Goal: Transaction & Acquisition: Obtain resource

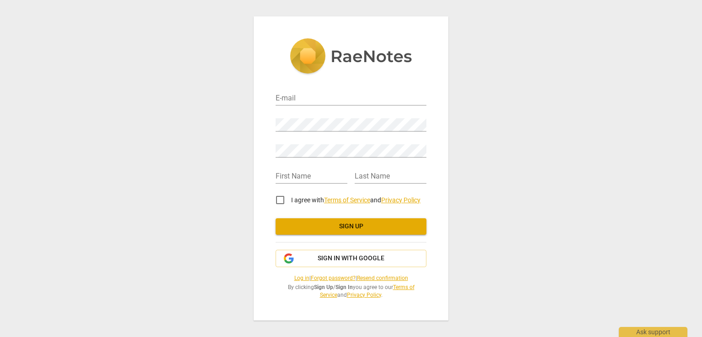
click at [355, 129] on div "E-mail Password Retype Password First Name Last Name I agree with Terms of Serv…" at bounding box center [351, 190] width 151 height 218
click at [349, 97] on input "email" at bounding box center [351, 98] width 151 height 13
click at [352, 304] on div "E-mail Password Retype Password First Name Last Name I agree with Terms of Serv…" at bounding box center [351, 168] width 195 height 304
click at [327, 100] on input "email" at bounding box center [351, 98] width 151 height 13
type input "[EMAIL_ADDRESS][DOMAIN_NAME]"
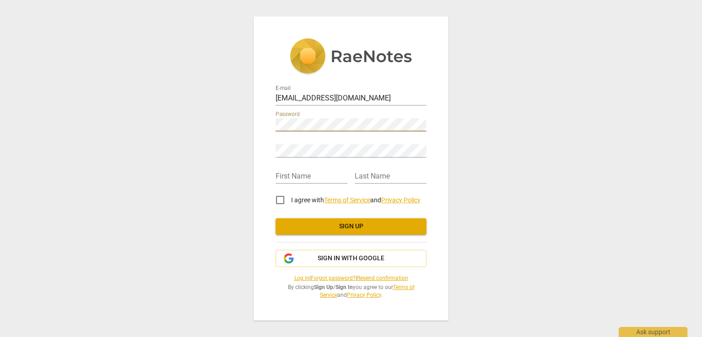
click at [306, 163] on div "First Name" at bounding box center [312, 173] width 72 height 21
click at [281, 198] on input "I agree with Terms of Service and Privacy Policy" at bounding box center [280, 200] width 22 height 22
checkbox input "true"
click at [292, 176] on input "text" at bounding box center [312, 177] width 72 height 13
type input "Viet"
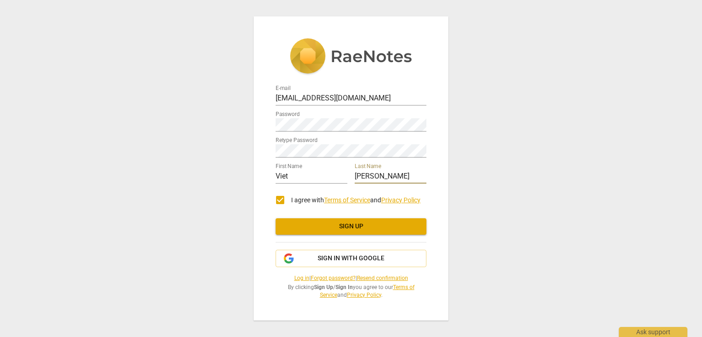
type input "[PERSON_NAME]"
click at [433, 211] on div "E-mail [EMAIL_ADDRESS][DOMAIN_NAME] Password Retype Password First Name Viet La…" at bounding box center [351, 168] width 195 height 304
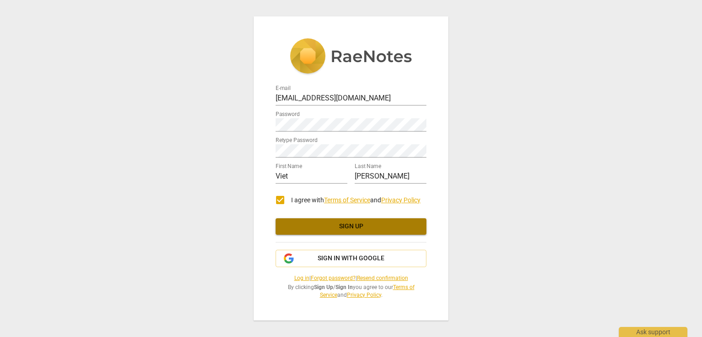
click at [390, 227] on span "Sign up" at bounding box center [351, 226] width 136 height 9
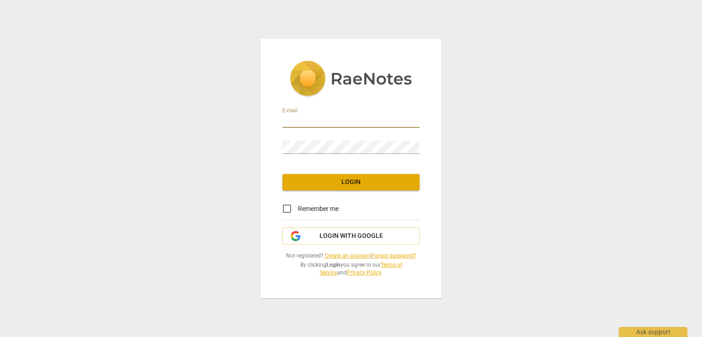
click at [341, 118] on input "email" at bounding box center [351, 121] width 137 height 13
type input "vn0909185959@gmail.com"
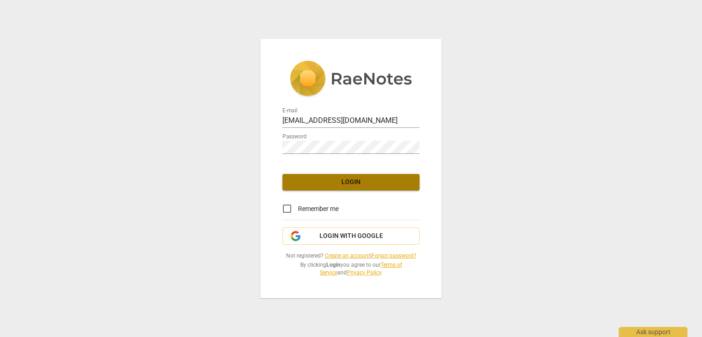
click at [368, 187] on span "Login" at bounding box center [351, 182] width 123 height 9
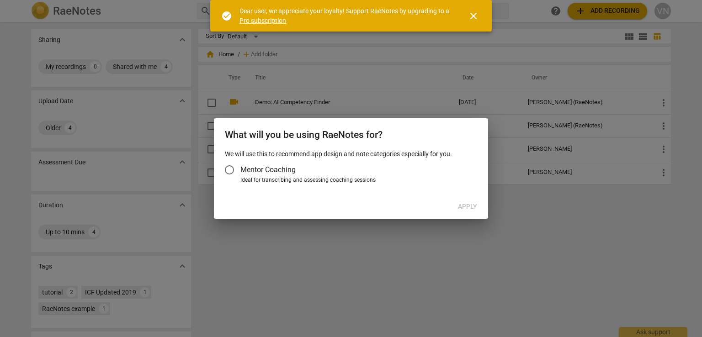
click at [232, 169] on input "Mentor Coaching" at bounding box center [230, 170] width 22 height 22
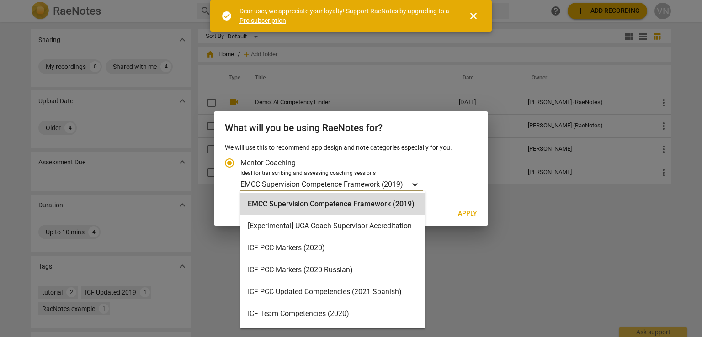
click at [419, 187] on icon "Account type" at bounding box center [415, 184] width 9 height 9
click at [0, 0] on input "Ideal for transcribing and assessing coaching sessions 16 results available. Us…" at bounding box center [0, 0] width 0 height 0
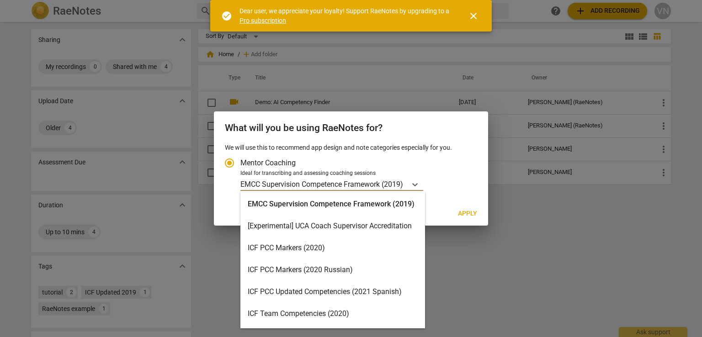
click at [328, 312] on div "ICF Team Competencies (2020)" at bounding box center [332, 314] width 185 height 22
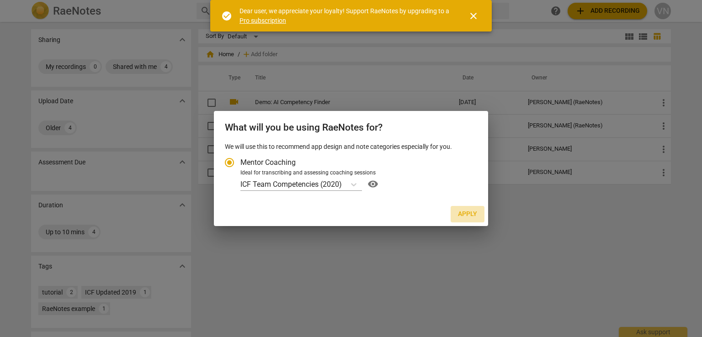
click at [461, 213] on span "Apply" at bounding box center [467, 214] width 19 height 9
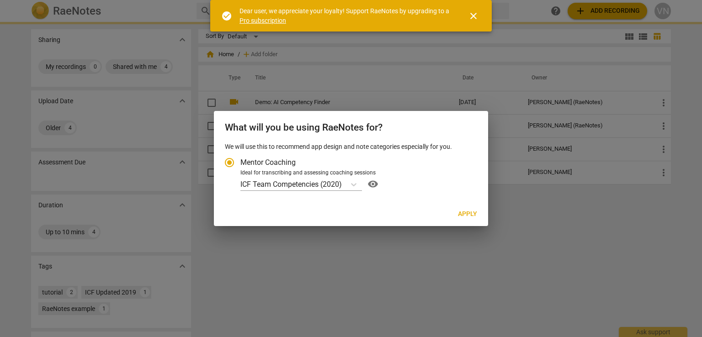
radio input "false"
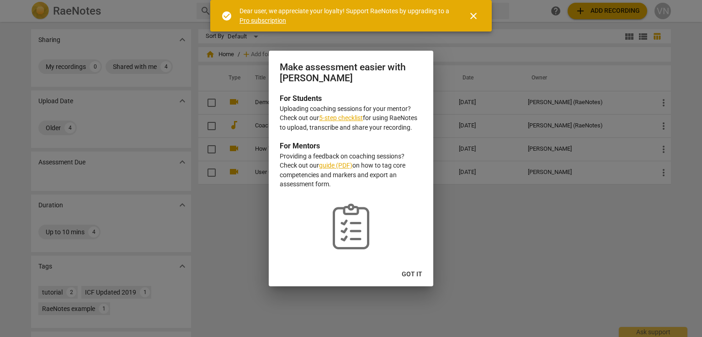
click at [415, 270] on span "Got it" at bounding box center [412, 274] width 21 height 9
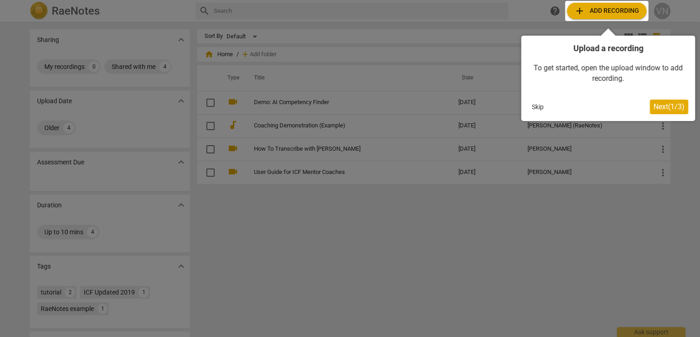
click at [660, 107] on span "Next ( 1 / 3 )" at bounding box center [668, 106] width 31 height 9
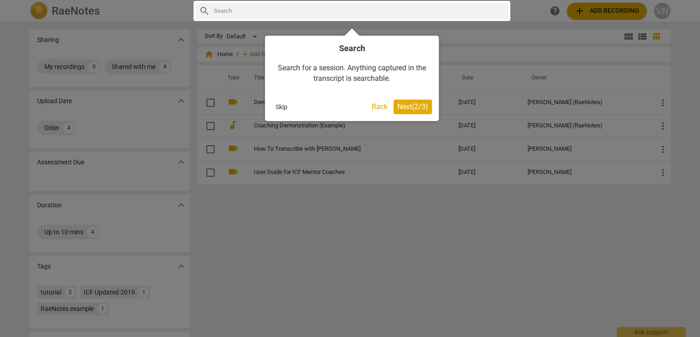
click at [346, 13] on div at bounding box center [351, 11] width 316 height 20
click at [351, 33] on div "Search Search for a session. Anything captured in the transcript is searchable.…" at bounding box center [352, 74] width 174 height 93
click at [344, 5] on div at bounding box center [351, 11] width 316 height 20
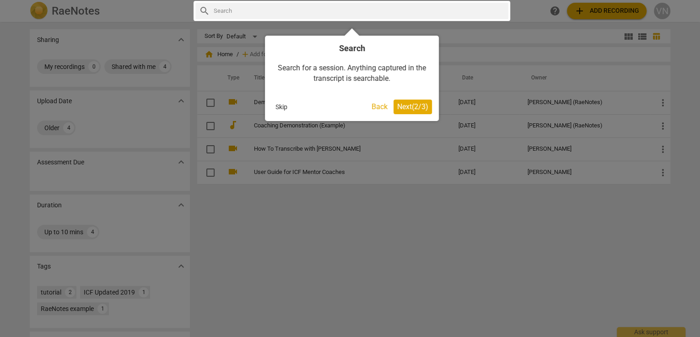
click at [203, 10] on div at bounding box center [351, 11] width 316 height 20
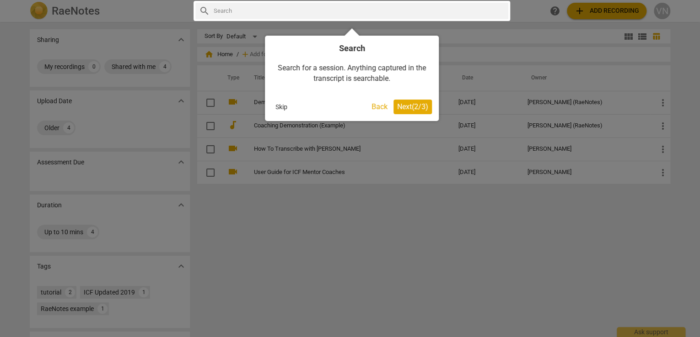
click at [542, 12] on div at bounding box center [350, 168] width 700 height 337
click at [413, 108] on span "Next ( 2 / 3 )" at bounding box center [412, 106] width 31 height 9
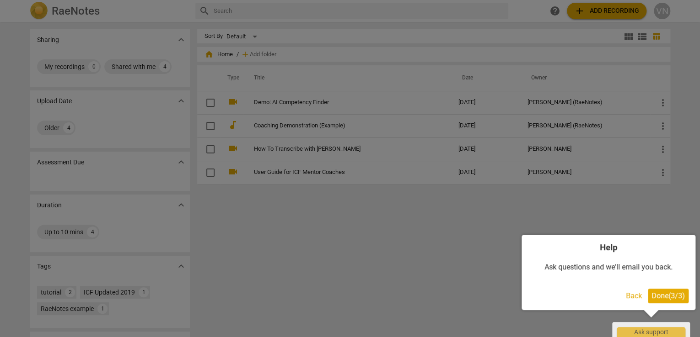
click at [671, 297] on span "Done ( 3 / 3 )" at bounding box center [667, 296] width 33 height 9
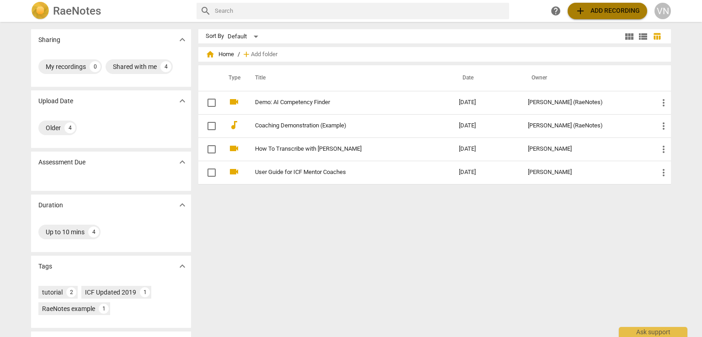
click at [612, 9] on span "add Add recording" at bounding box center [607, 10] width 65 height 11
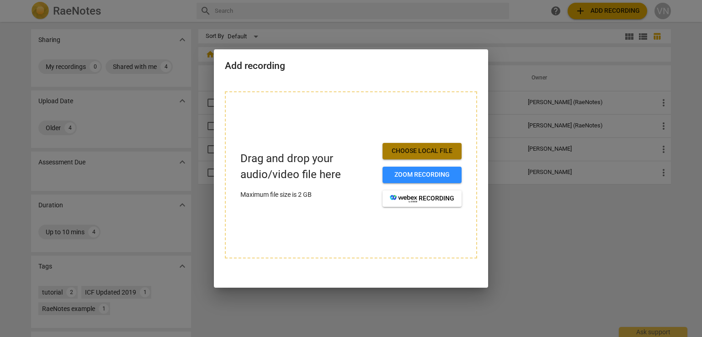
click at [431, 148] on span "Choose local file" at bounding box center [422, 151] width 64 height 9
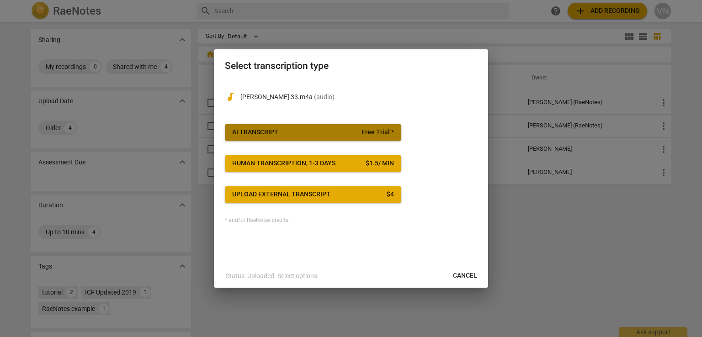
click at [369, 130] on span "Free Trial *" at bounding box center [378, 132] width 32 height 9
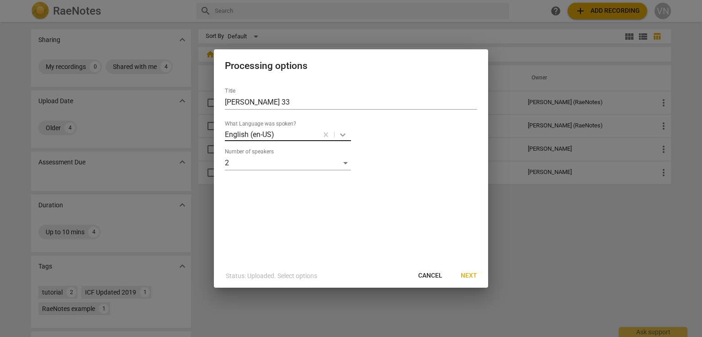
click at [342, 133] on icon at bounding box center [342, 134] width 9 height 9
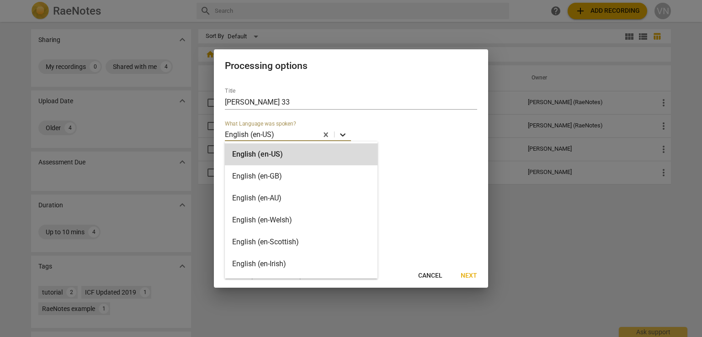
type input "v"
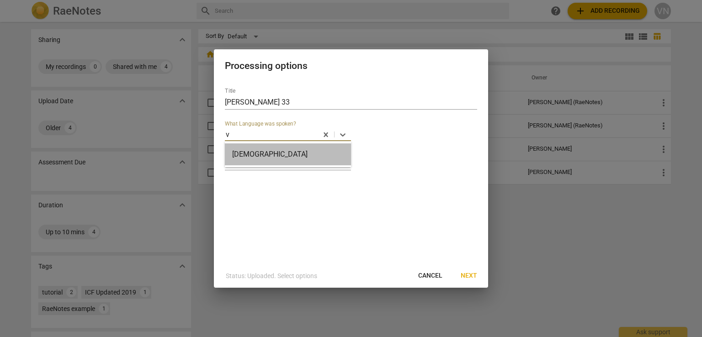
click at [328, 152] on div "Vietnamese" at bounding box center [288, 155] width 126 height 22
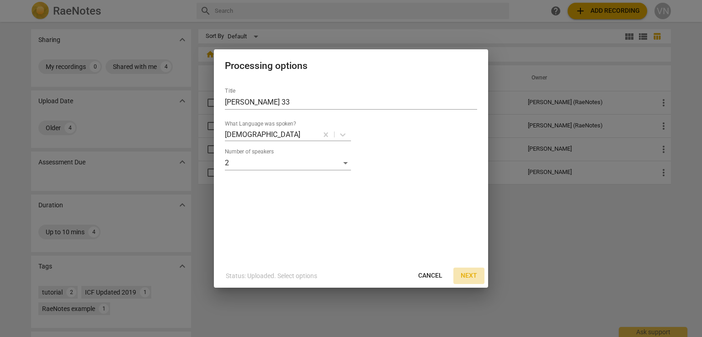
click at [470, 276] on span "Next" at bounding box center [469, 276] width 16 height 9
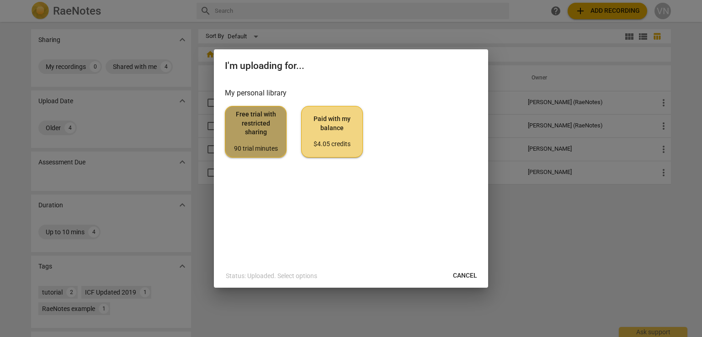
click at [258, 136] on span "Free trial with restricted sharing 90 trial minutes" at bounding box center [256, 131] width 46 height 43
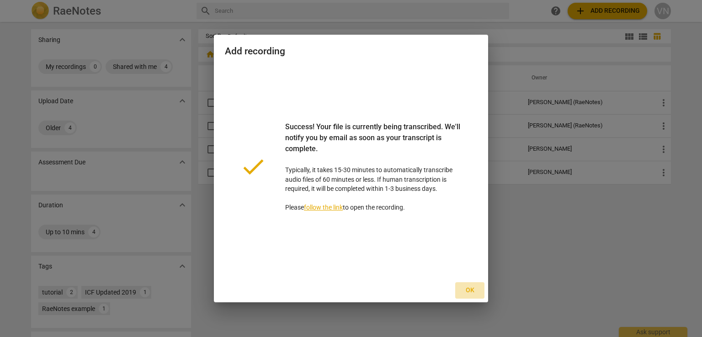
click at [473, 288] on span "Ok" at bounding box center [470, 290] width 15 height 9
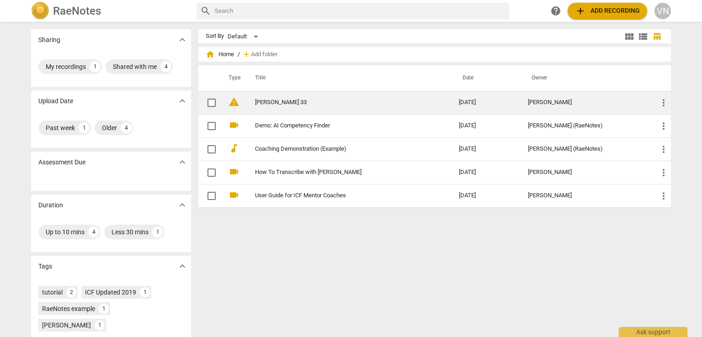
click at [480, 101] on td "2025-09-29" at bounding box center [486, 102] width 69 height 23
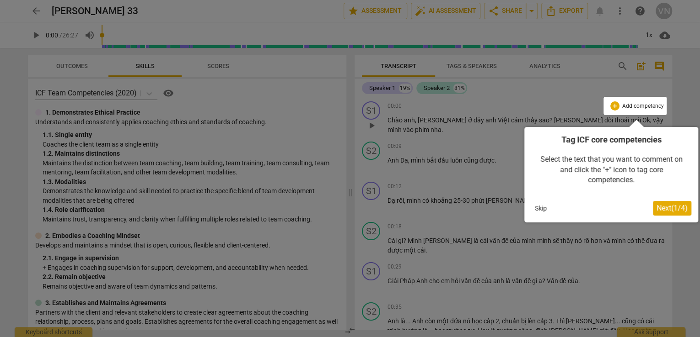
click at [678, 208] on span "Next ( 1 / 4 )" at bounding box center [671, 208] width 31 height 9
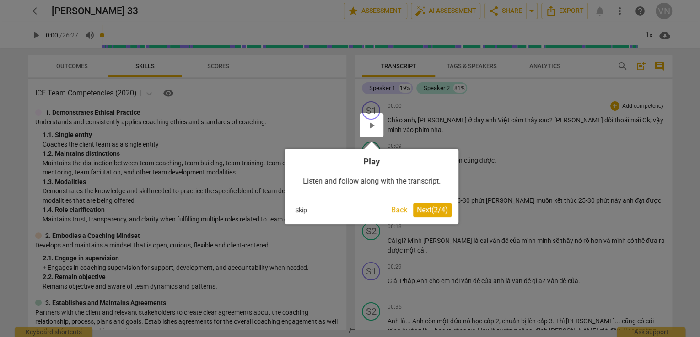
click at [435, 211] on span "Next ( 2 / 4 )" at bounding box center [432, 210] width 31 height 9
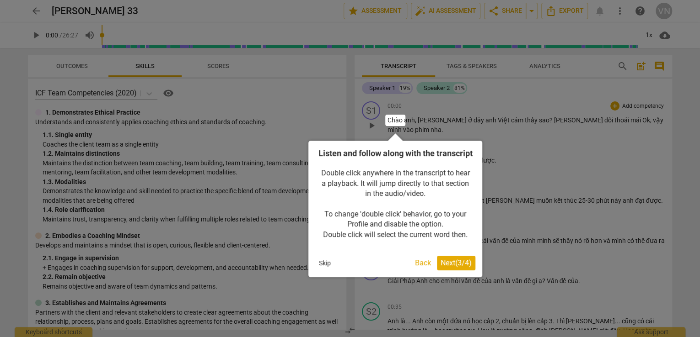
click at [444, 267] on span "Next ( 3 / 4 )" at bounding box center [455, 263] width 31 height 9
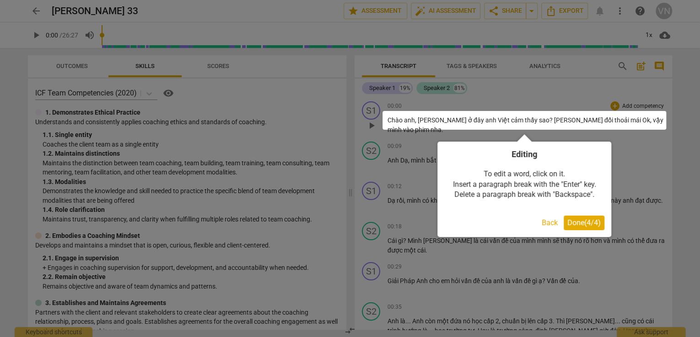
click at [574, 220] on span "Done ( 4 / 4 )" at bounding box center [583, 223] width 33 height 9
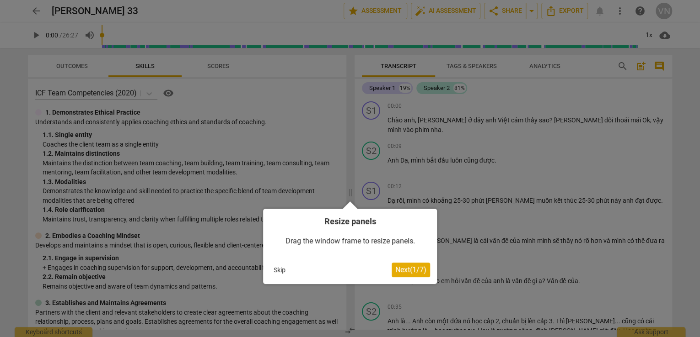
click at [277, 269] on button "Skip" at bounding box center [279, 270] width 19 height 14
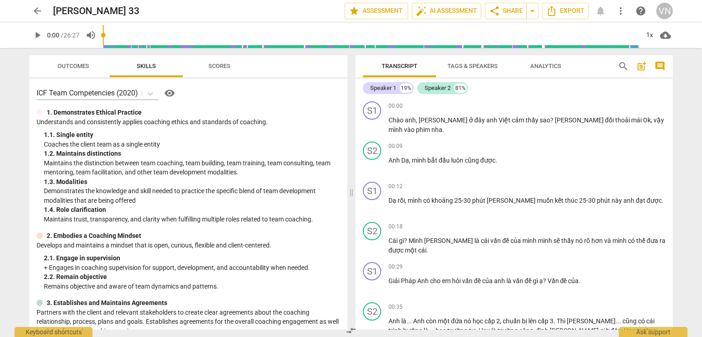
click at [156, 63] on span "Skills" at bounding box center [146, 66] width 41 height 12
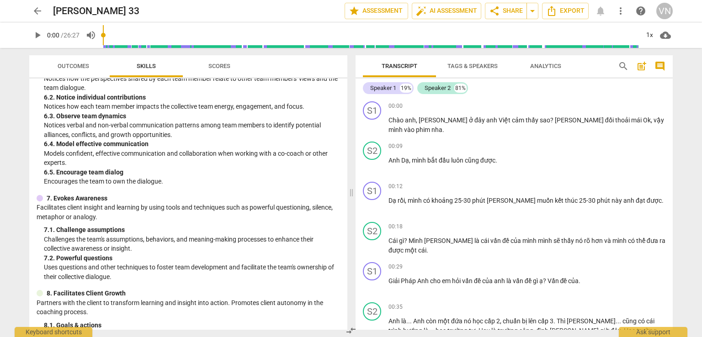
scroll to position [747, 0]
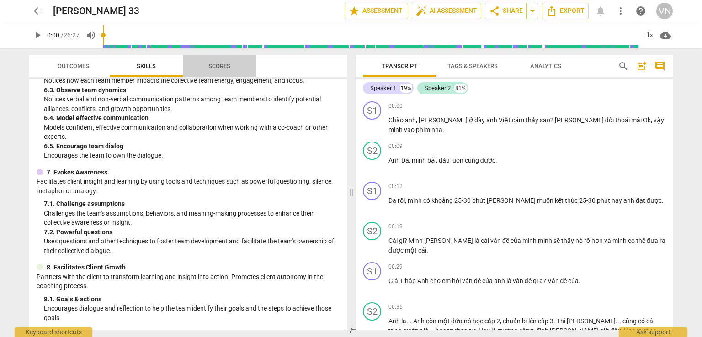
click at [216, 66] on span "Scores" at bounding box center [219, 66] width 22 height 7
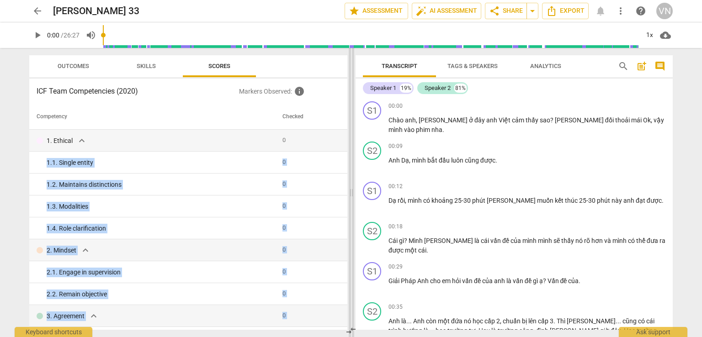
drag, startPoint x: 344, startPoint y: 135, endPoint x: 350, endPoint y: 203, distance: 67.9
click at [350, 203] on div "Outcomes Skills Scores ICF Team Competencies (2020) Markers Observed : info Com…" at bounding box center [351, 192] width 658 height 289
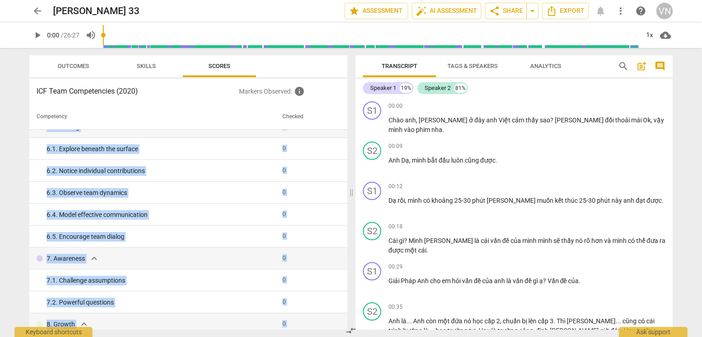
scroll to position [564, 0]
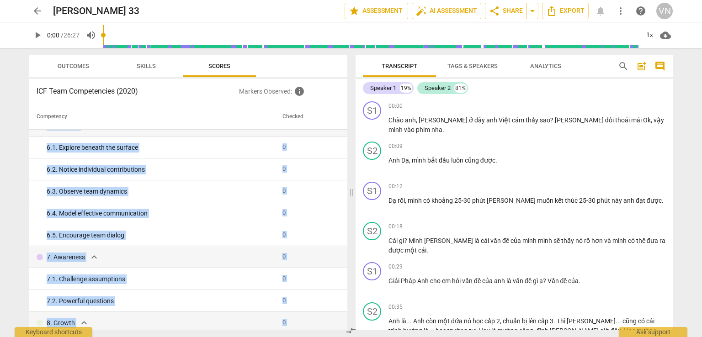
click at [544, 68] on span "Analytics" at bounding box center [545, 66] width 31 height 7
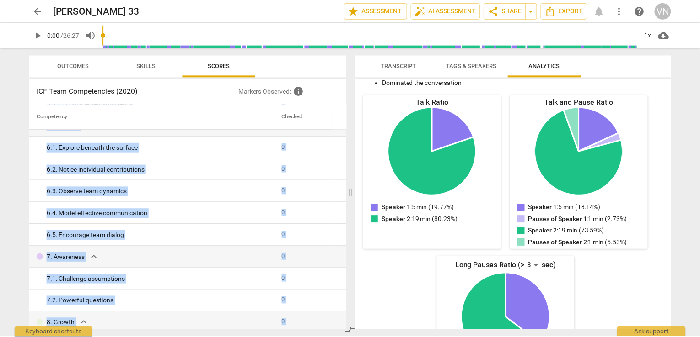
scroll to position [0, 0]
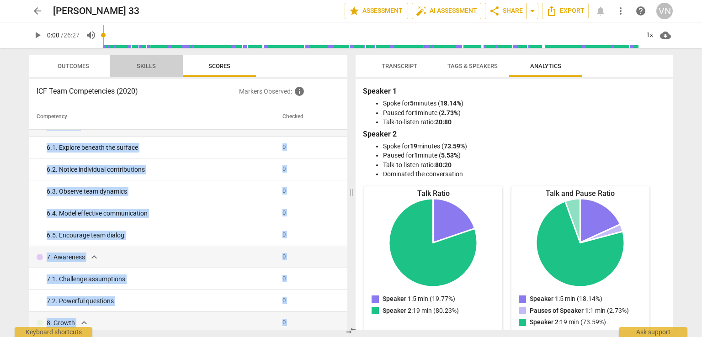
click at [152, 66] on span "Skills" at bounding box center [146, 66] width 19 height 7
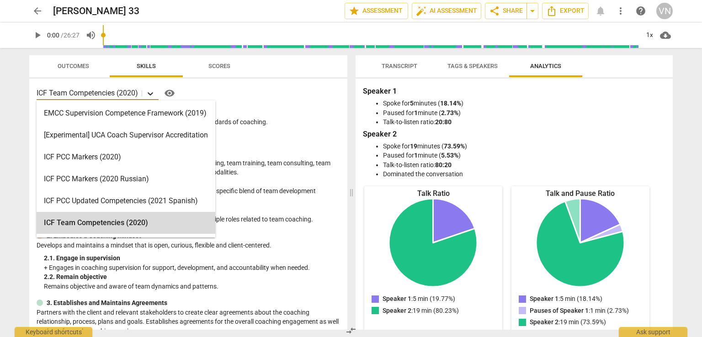
click at [152, 90] on icon at bounding box center [150, 93] width 9 height 9
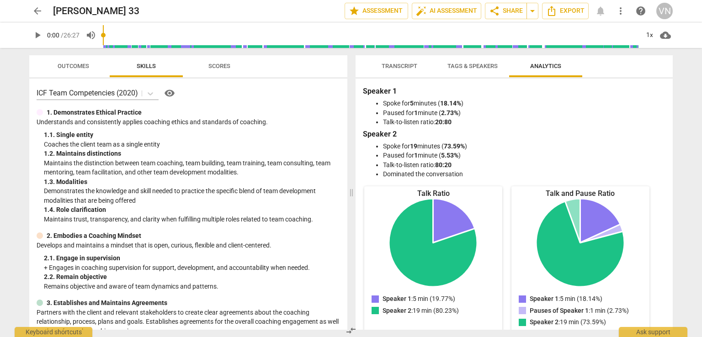
click at [241, 101] on div "ICF Team Competencies (2020) visibility 1. Demonstrates Ethical Practice Unders…" at bounding box center [188, 204] width 318 height 251
click at [342, 107] on div "ICF Team Competencies (2020) visibility 1. Demonstrates Ethical Practice Unders…" at bounding box center [188, 204] width 318 height 251
click at [481, 68] on span "Tags & Speakers" at bounding box center [473, 66] width 50 height 7
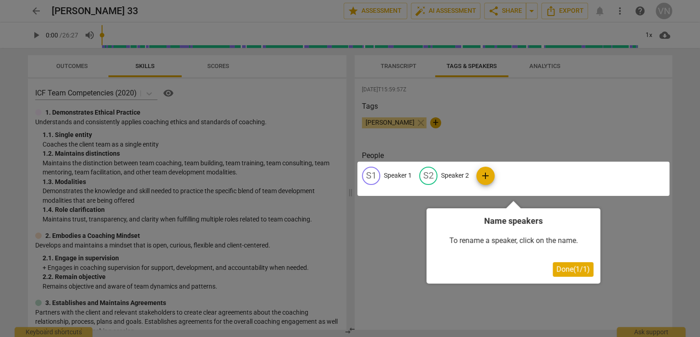
click at [577, 266] on span "Done ( 1 / 1 )" at bounding box center [572, 269] width 33 height 9
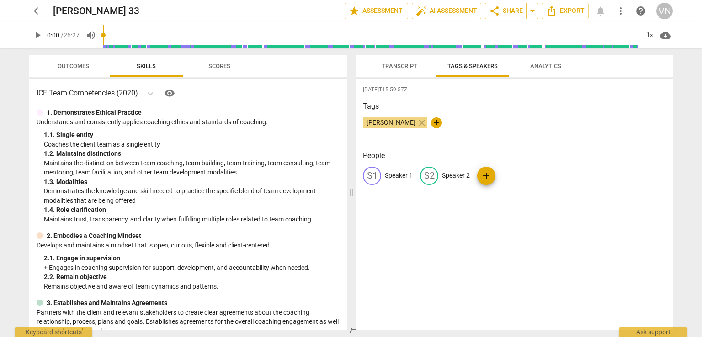
click at [534, 67] on span "Analytics" at bounding box center [545, 66] width 31 height 7
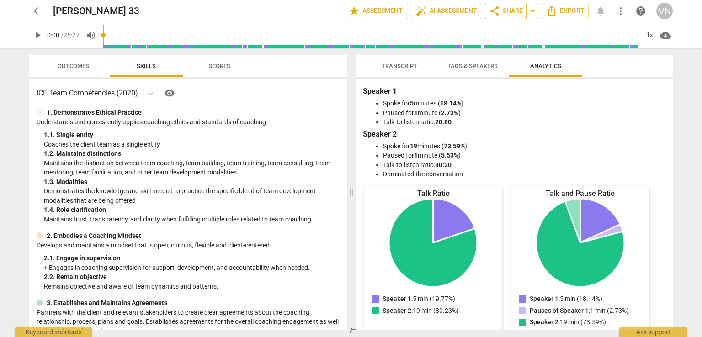
click at [85, 65] on span "Outcomes" at bounding box center [74, 66] width 32 height 7
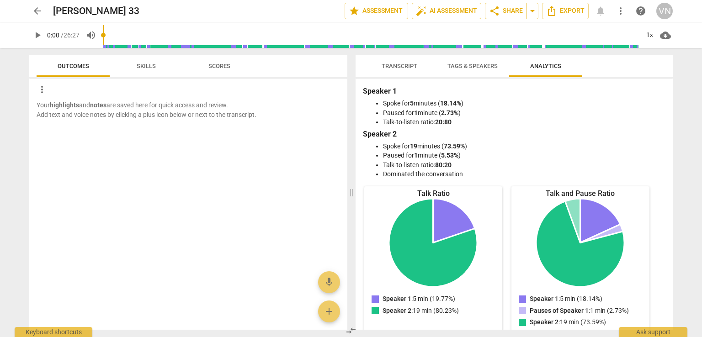
click at [142, 69] on span "Skills" at bounding box center [146, 66] width 19 height 7
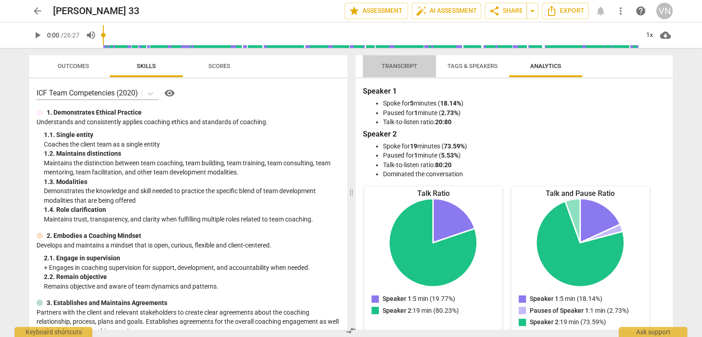
click at [403, 66] on span "Transcript" at bounding box center [400, 66] width 36 height 7
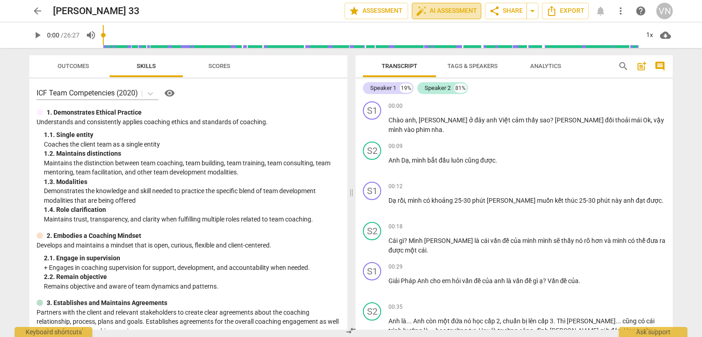
click at [454, 12] on span "auto_fix_high AI Assessment" at bounding box center [446, 10] width 61 height 11
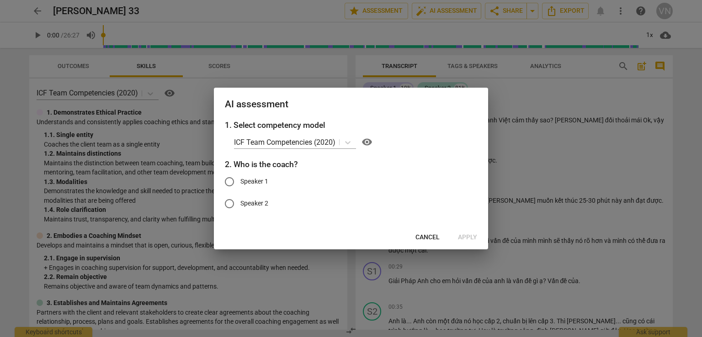
click at [252, 182] on span "Speaker 1" at bounding box center [254, 182] width 28 height 10
click at [240, 182] on input "Speaker 1" at bounding box center [230, 182] width 22 height 22
radio input "true"
click at [475, 235] on span "Apply" at bounding box center [467, 237] width 19 height 9
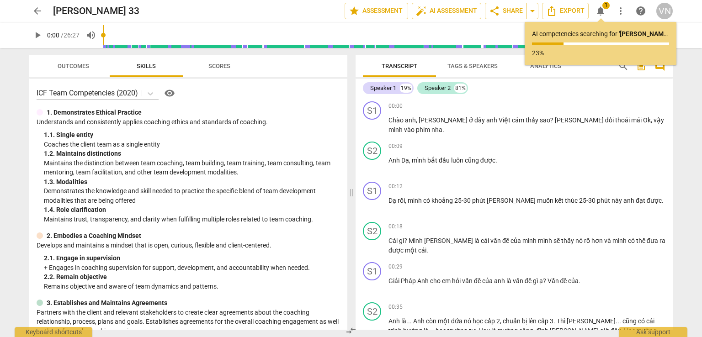
drag, startPoint x: 669, startPoint y: 105, endPoint x: 668, endPoint y: 91, distance: 13.8
click at [668, 91] on div "Speaker 1 19% Speaker 2 81% S1 play_arrow pause 00:00 + Add competency keyboard…" at bounding box center [514, 204] width 317 height 251
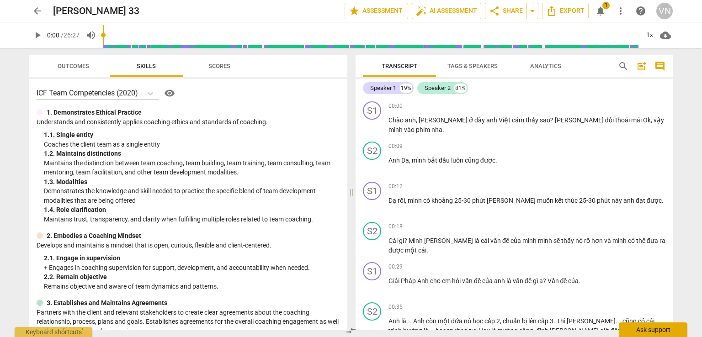
click at [637, 330] on div "Ask support" at bounding box center [653, 330] width 69 height 15
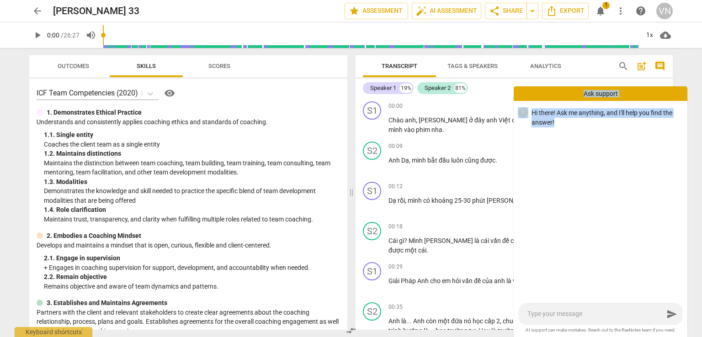
drag, startPoint x: 543, startPoint y: 94, endPoint x: 563, endPoint y: 251, distance: 159.0
click at [563, 251] on div "Ask support Hi there! Ask me anything, and I'll help you find the answer! send …" at bounding box center [601, 211] width 174 height 251
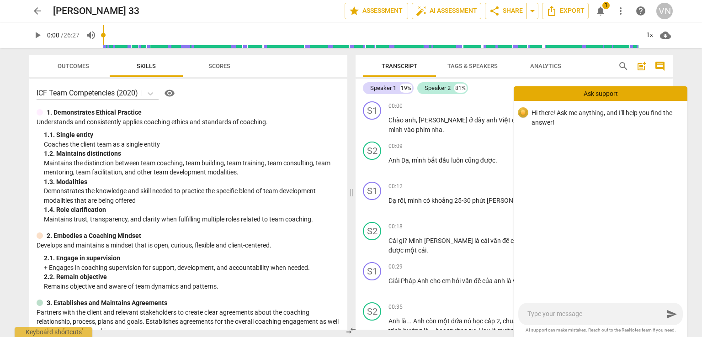
click at [490, 93] on div "Speaker 1 19% Speaker 2 81%" at bounding box center [514, 88] width 303 height 16
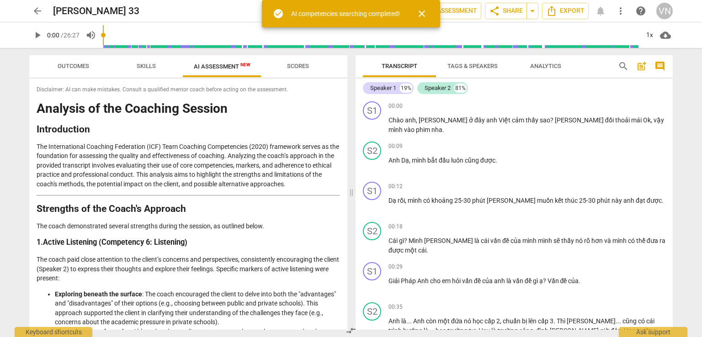
click at [291, 12] on div "AI competencies searching completed!" at bounding box center [345, 14] width 109 height 10
click at [305, 9] on div "AI competencies searching completed!" at bounding box center [345, 14] width 109 height 10
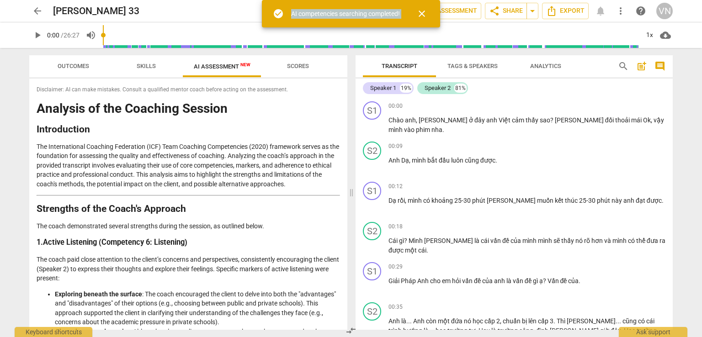
click at [305, 9] on div "AI competencies searching completed!" at bounding box center [345, 14] width 109 height 10
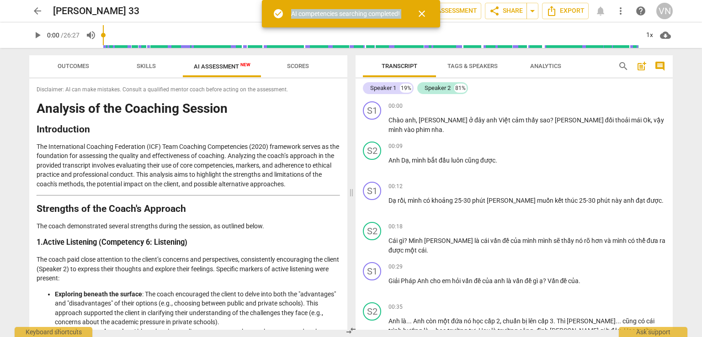
click at [305, 9] on div "AI competencies searching completed!" at bounding box center [345, 14] width 109 height 10
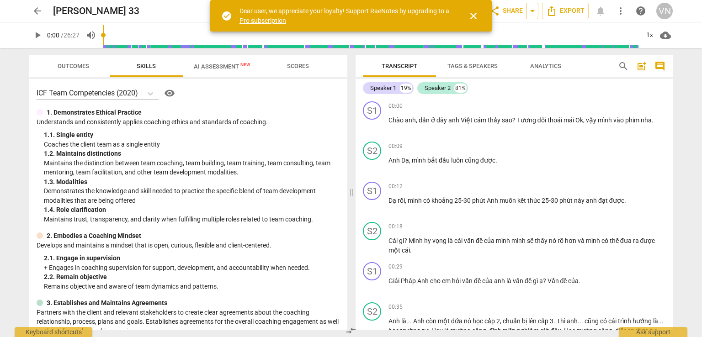
click at [477, 14] on span "close" at bounding box center [473, 16] width 11 height 11
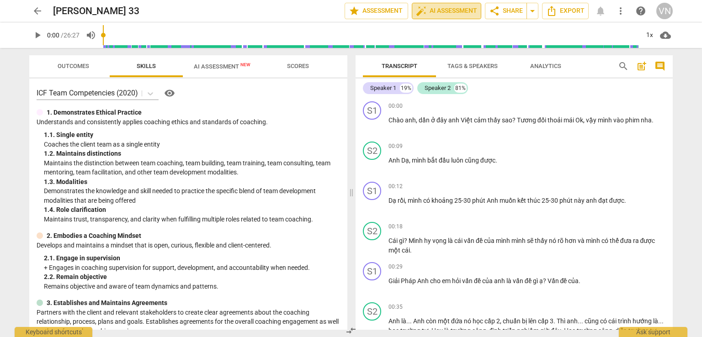
click at [462, 14] on span "auto_fix_high AI Assessment" at bounding box center [446, 10] width 61 height 11
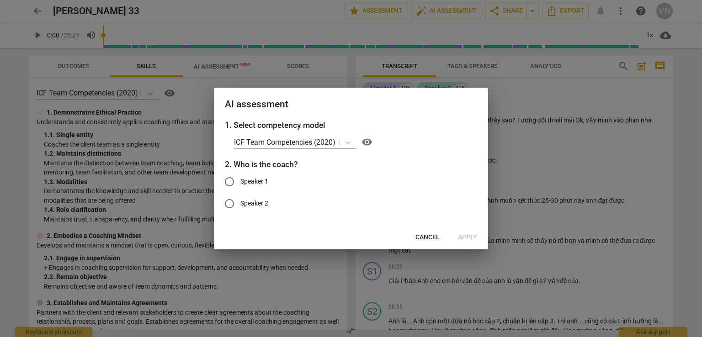
click at [262, 182] on span "Speaker 1" at bounding box center [254, 182] width 28 height 10
click at [240, 182] on input "Speaker 1" at bounding box center [230, 182] width 22 height 22
radio input "true"
click at [530, 111] on div at bounding box center [351, 168] width 702 height 337
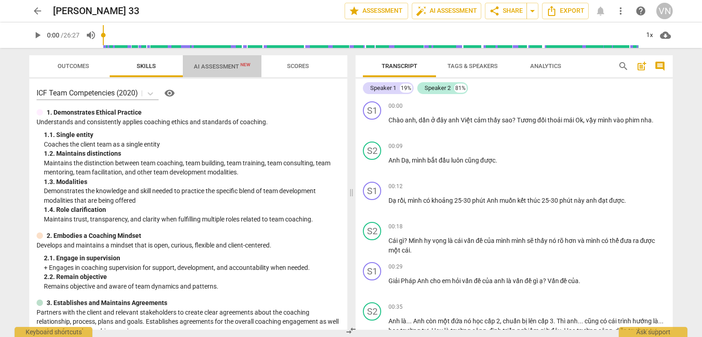
click at [230, 68] on span "AI Assessment New" at bounding box center [222, 66] width 57 height 7
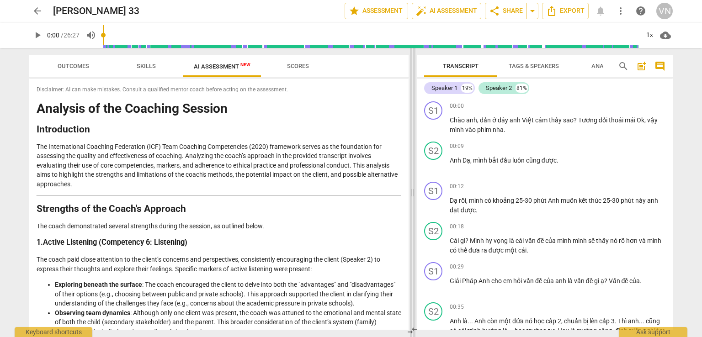
drag, startPoint x: 350, startPoint y: 106, endPoint x: 411, endPoint y: 106, distance: 61.3
click at [411, 106] on span at bounding box center [412, 192] width 5 height 289
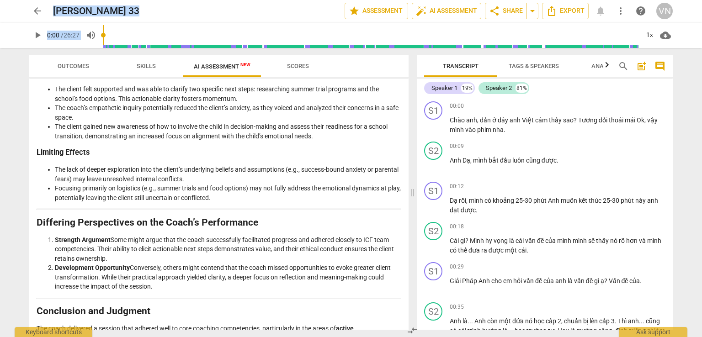
scroll to position [1016, 0]
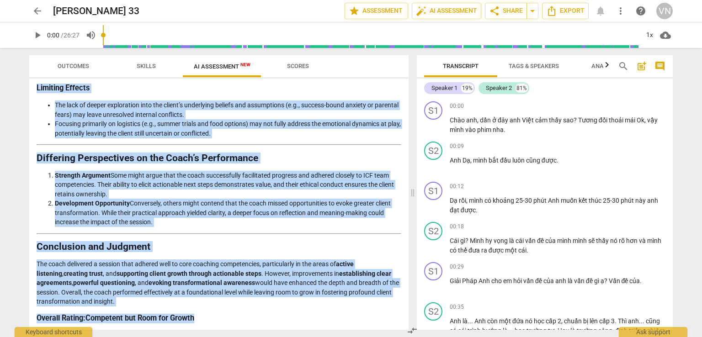
drag, startPoint x: 40, startPoint y: 107, endPoint x: 347, endPoint y: 330, distance: 379.4
click at [347, 330] on div "Outcomes Skills AI Assessment New Scores Disclaimer: AI can make mistakes. Cons…" at bounding box center [217, 192] width 390 height 289
copy div "Analysis of the Coaching Session Introduction The International Coaching Federa…"
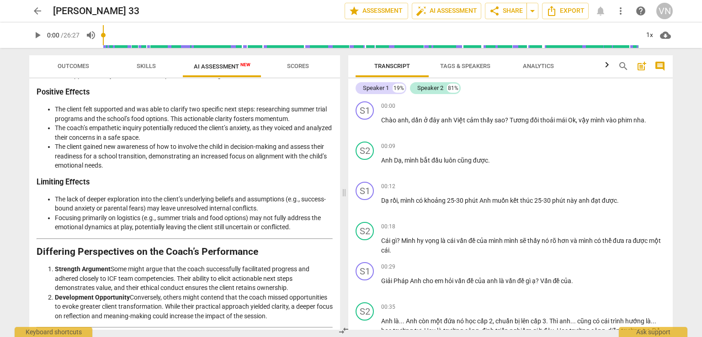
scroll to position [1166, 0]
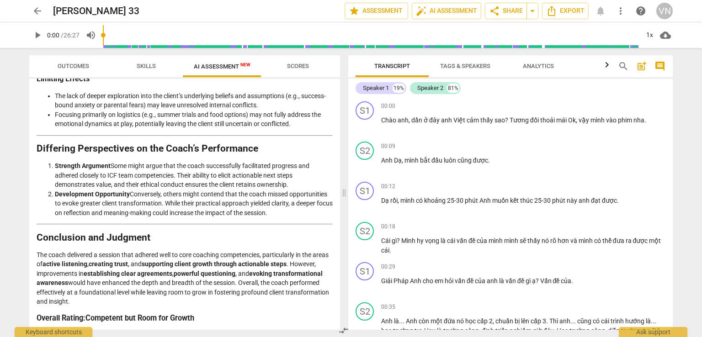
drag, startPoint x: 412, startPoint y: 111, endPoint x: 343, endPoint y: 116, distance: 68.8
click at [343, 116] on span at bounding box center [344, 192] width 5 height 289
click at [569, 11] on span "Export" at bounding box center [565, 10] width 38 height 11
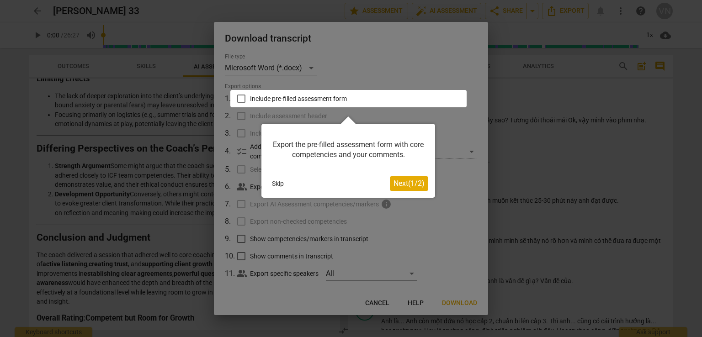
click at [283, 181] on button "Skip" at bounding box center [277, 184] width 19 height 14
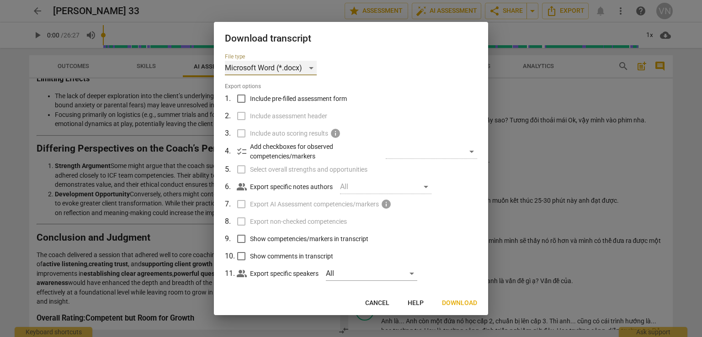
click at [314, 65] on div "Microsoft Word (*.docx)" at bounding box center [271, 68] width 92 height 15
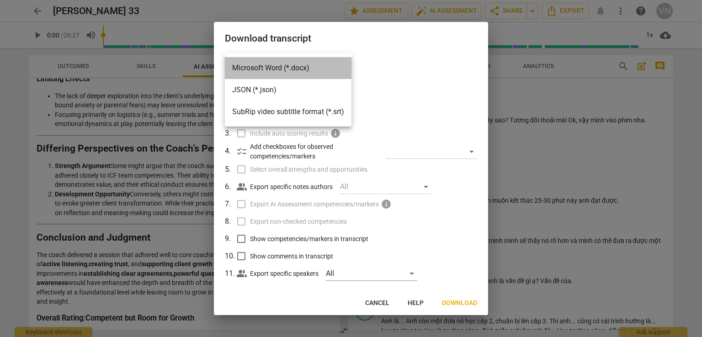
click at [306, 72] on li "Microsoft Word (*.docx)" at bounding box center [288, 68] width 127 height 22
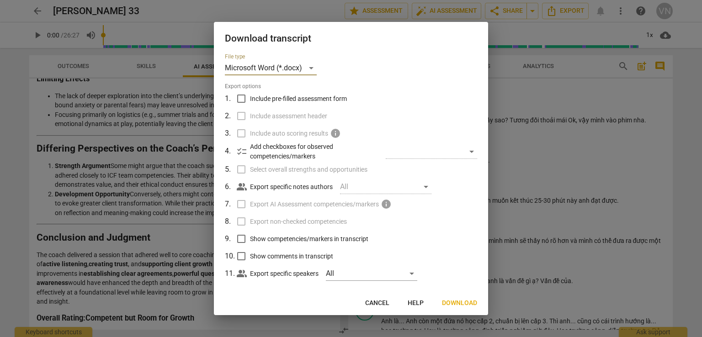
click at [425, 187] on div "All" at bounding box center [385, 187] width 91 height 15
click at [465, 149] on div "​" at bounding box center [431, 151] width 91 height 15
click at [242, 236] on input "Show competencies/markers in transcript" at bounding box center [241, 238] width 17 height 17
checkbox input "false"
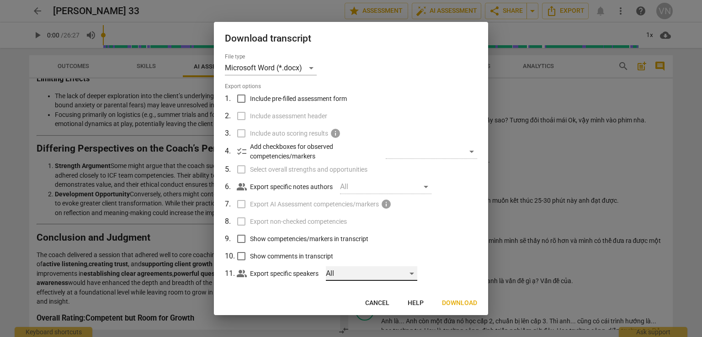
click at [413, 272] on div "All" at bounding box center [371, 274] width 91 height 15
click at [340, 273] on input "checkbox" at bounding box center [342, 274] width 22 height 22
checkbox input "true"
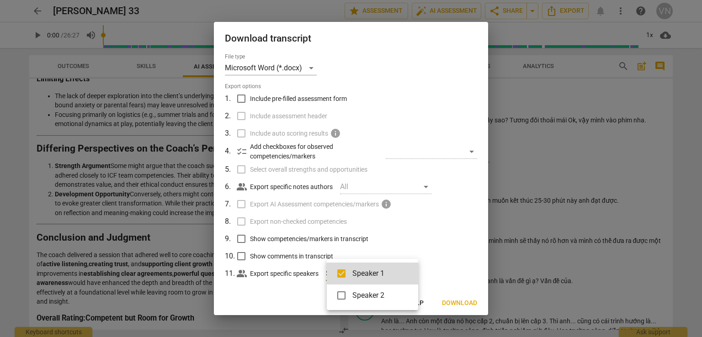
click at [342, 297] on input "checkbox" at bounding box center [342, 296] width 22 height 22
checkbox input "true"
click at [439, 265] on div at bounding box center [351, 168] width 702 height 337
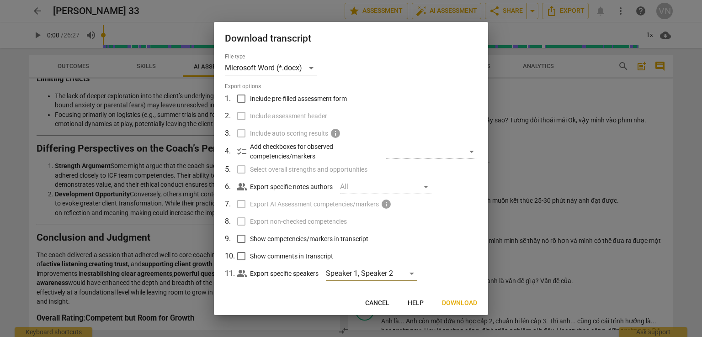
click at [462, 299] on span "Download" at bounding box center [459, 303] width 35 height 9
